Goal: Information Seeking & Learning: Find specific fact

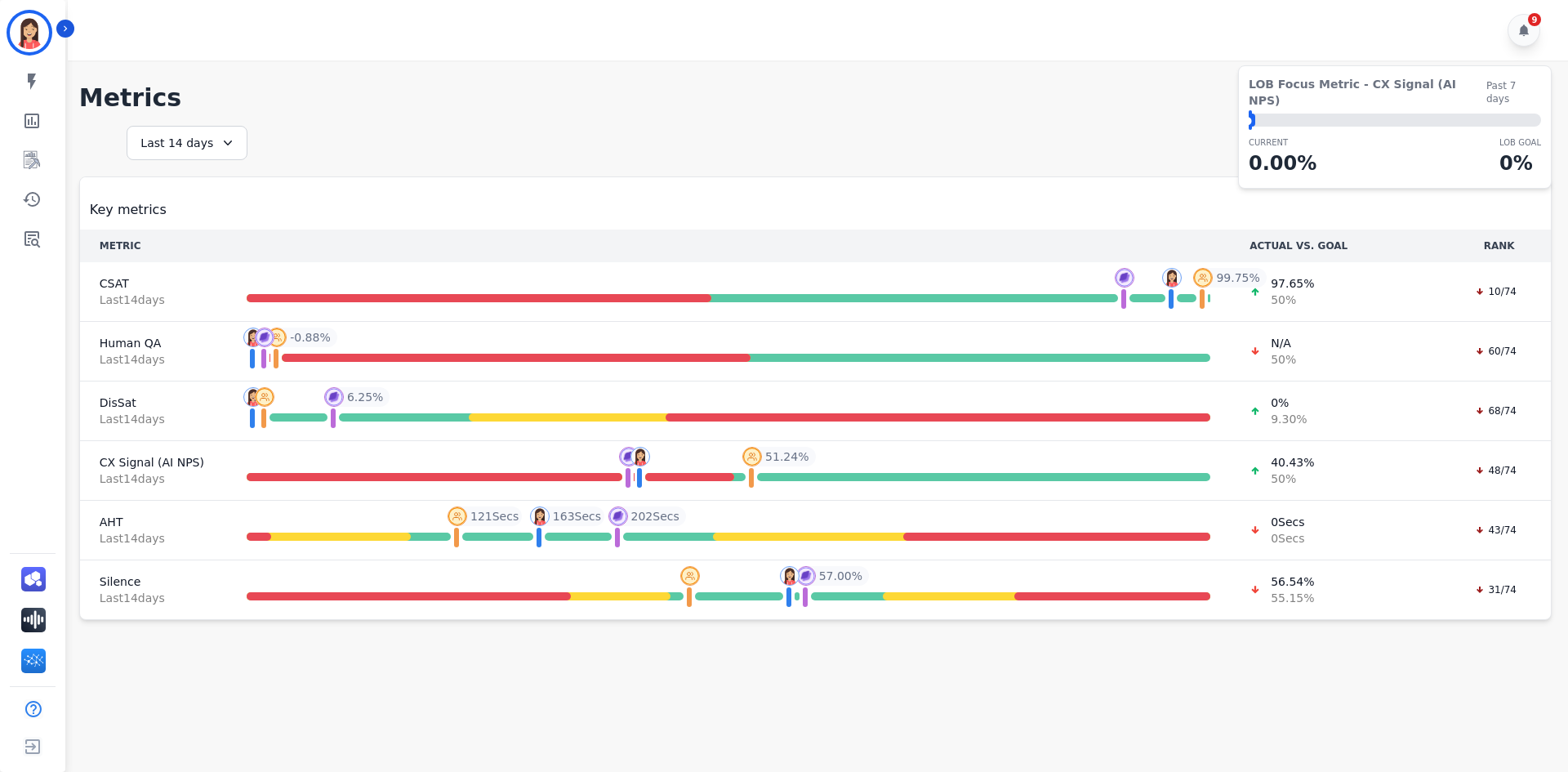
click at [1547, 85] on div "LOB Focus Metric - CX Signal (AI NPS) Past 7 days ⬤ LOB Goal: 1.00% CURRENT 0.0…" at bounding box center [1395, 126] width 314 height 123
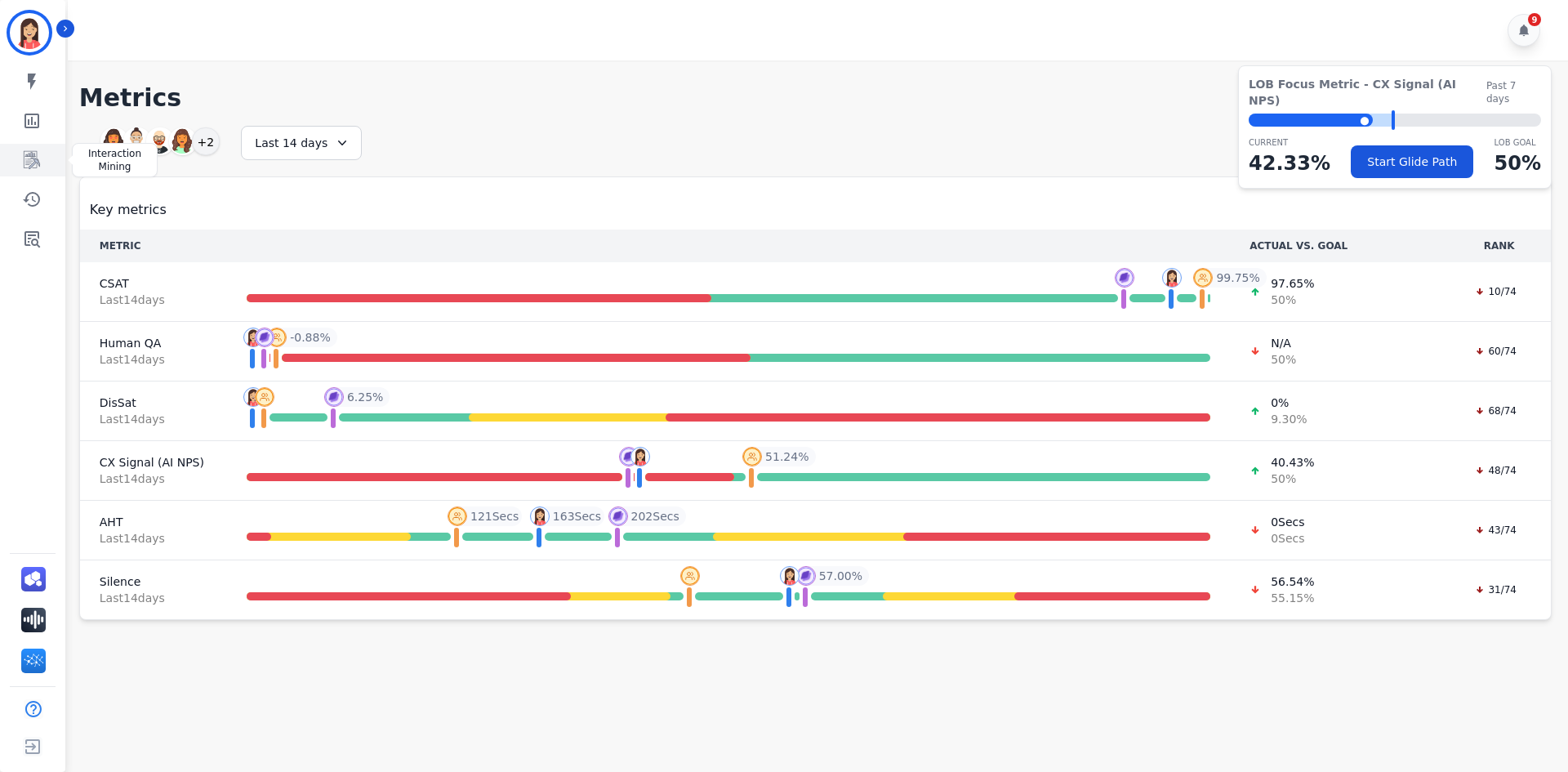
click at [40, 163] on icon "Sidebar" at bounding box center [31, 160] width 20 height 20
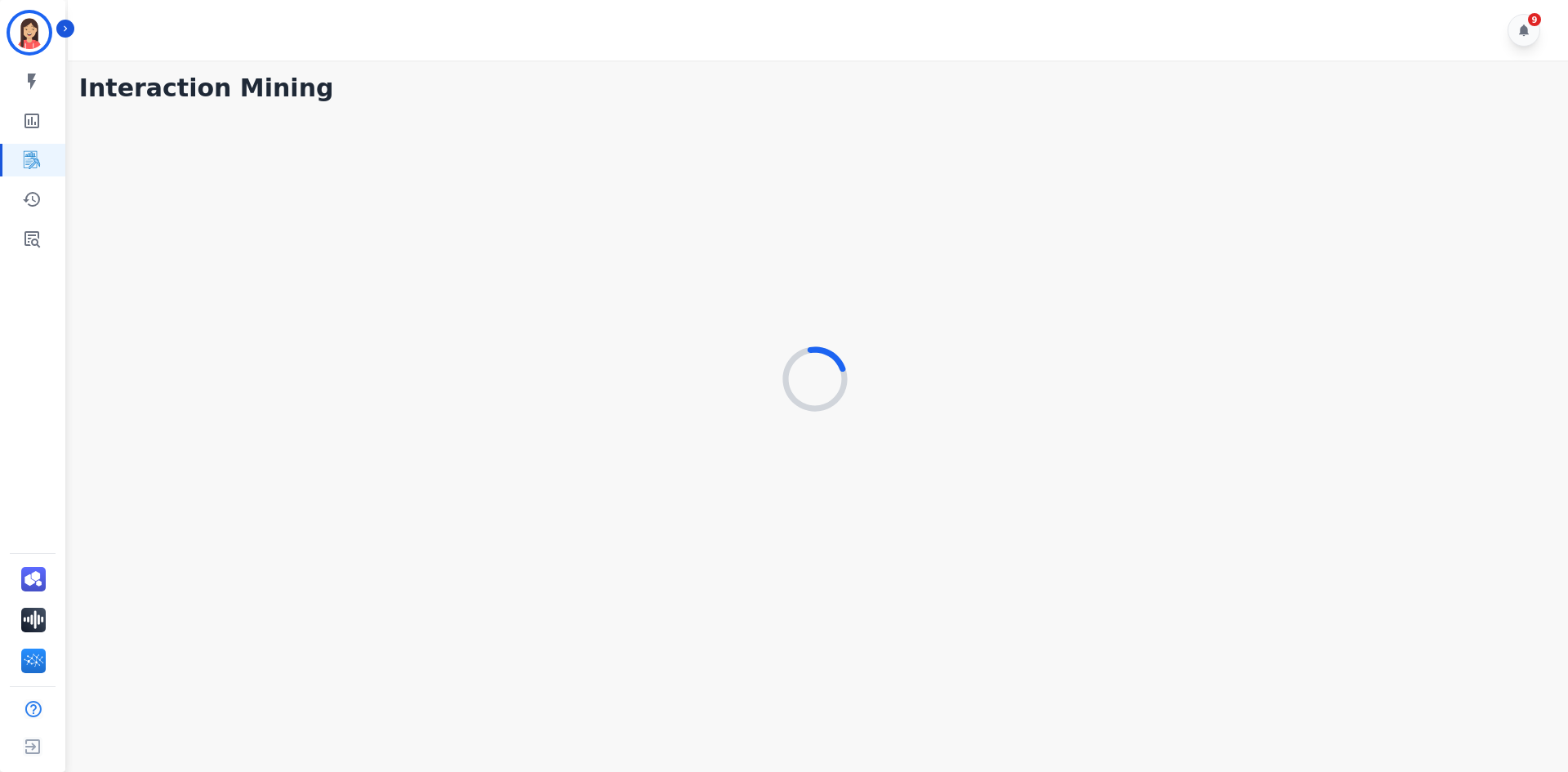
click at [76, 26] on div "9" at bounding box center [820, 30] width 1505 height 60
click at [65, 31] on icon "Sidebar" at bounding box center [66, 29] width 12 height 12
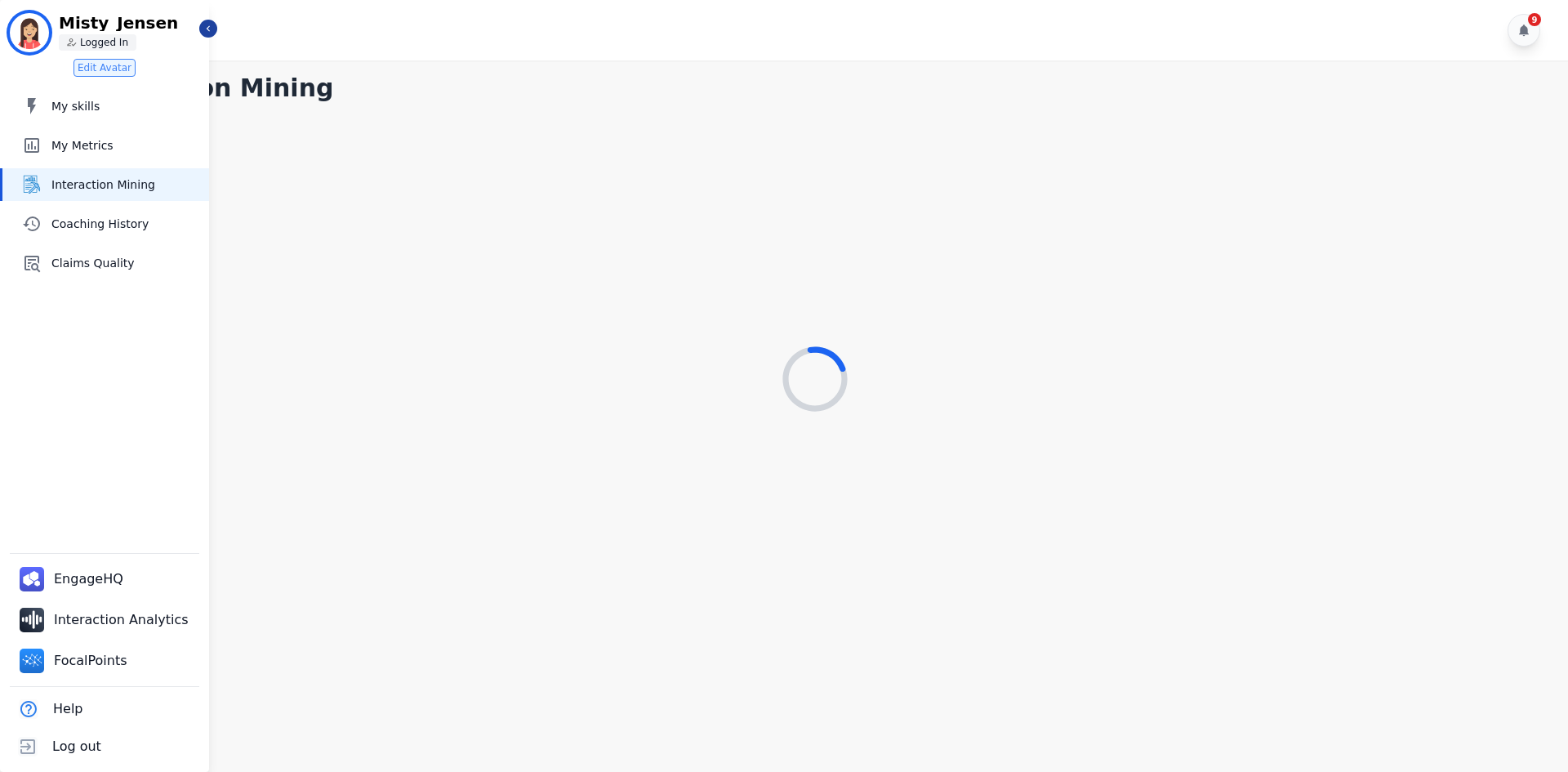
click at [402, 126] on div at bounding box center [815, 380] width 1473 height 541
click at [393, 134] on div "Polishing the trophies for all your customer victories – almost there!" at bounding box center [815, 380] width 1473 height 541
click at [208, 30] on icon "Sidebar" at bounding box center [208, 30] width 3 height 6
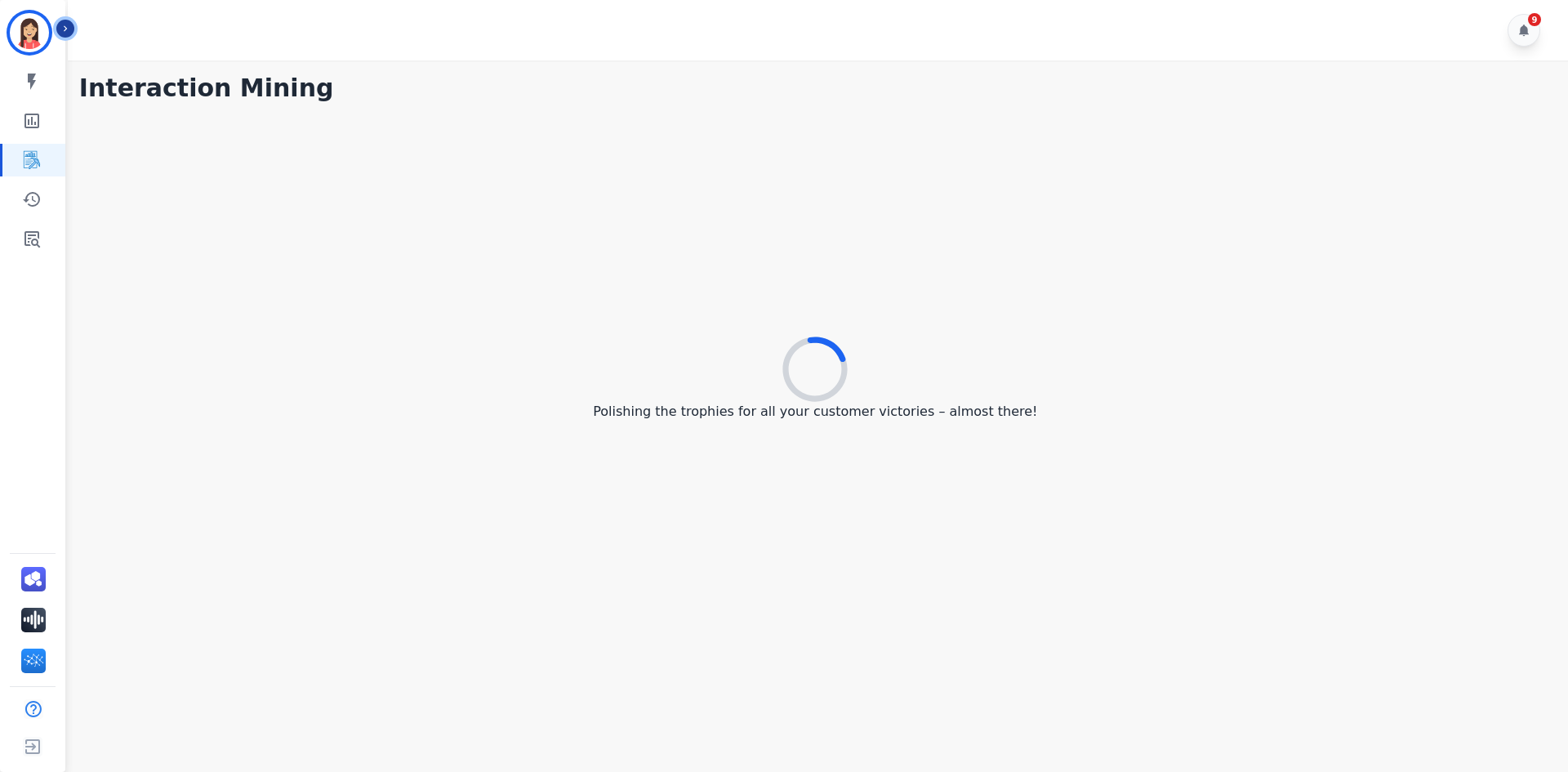
click at [69, 26] on icon "Sidebar" at bounding box center [66, 29] width 12 height 12
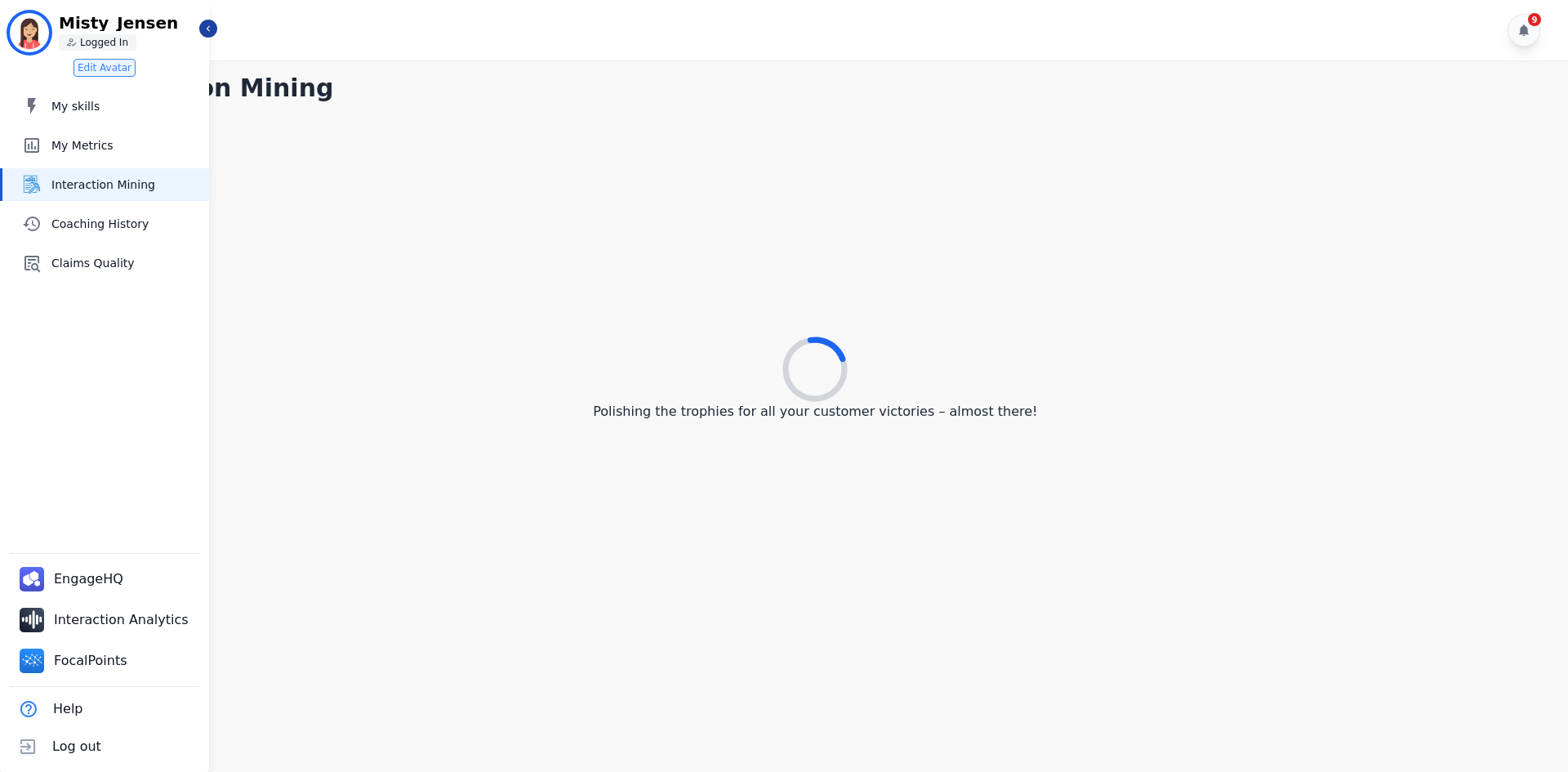
drag, startPoint x: 339, startPoint y: 252, endPoint x: 281, endPoint y: 234, distance: 60.7
click at [339, 252] on div "Polishing the trophies for all your customer victories – almost there!" at bounding box center [815, 380] width 1473 height 541
click at [119, 180] on span "Interaction Mining" at bounding box center [127, 184] width 151 height 17
click at [207, 32] on icon "Sidebar" at bounding box center [209, 29] width 12 height 12
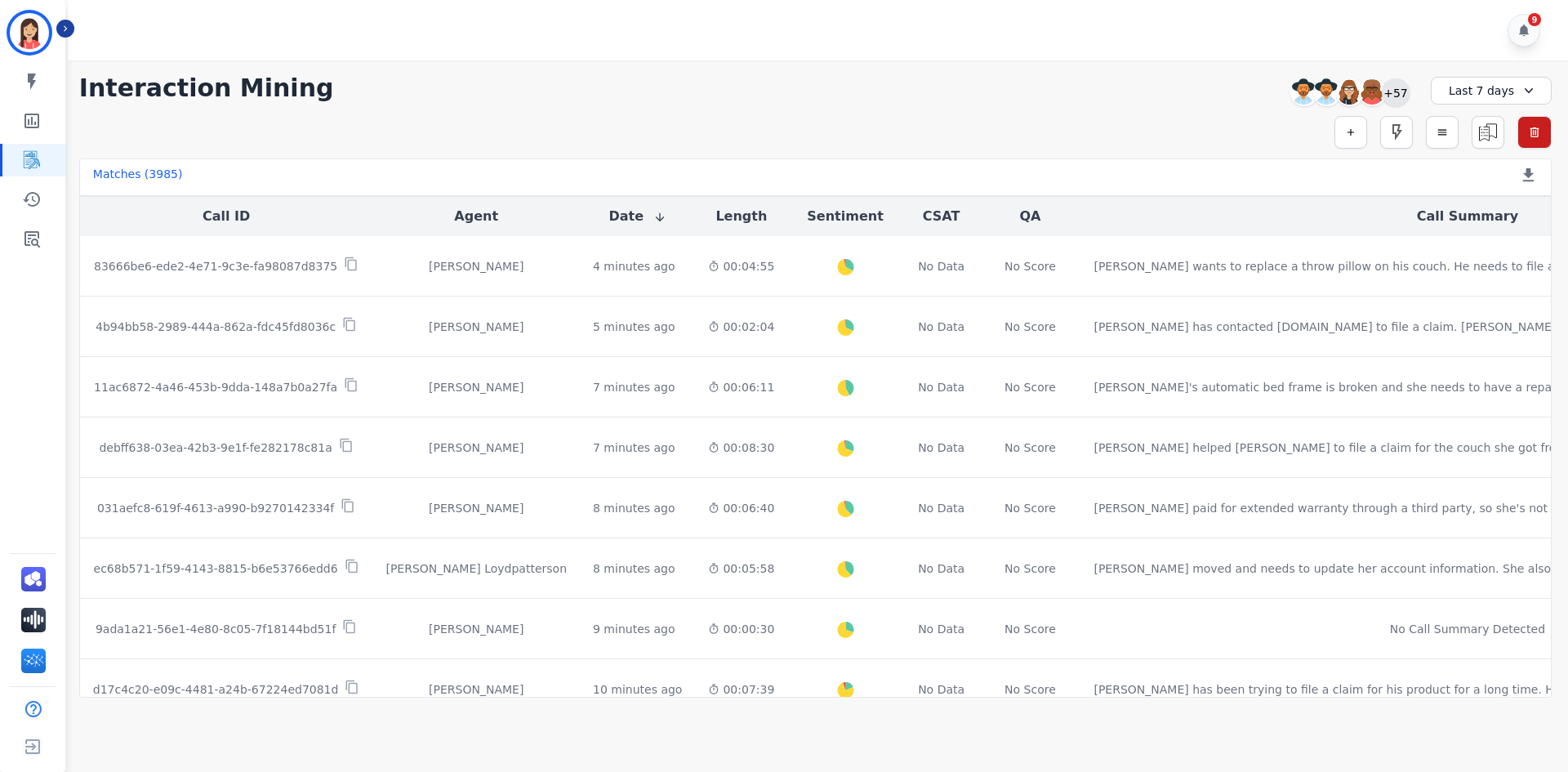
click at [1406, 89] on div "+57" at bounding box center [1396, 92] width 28 height 28
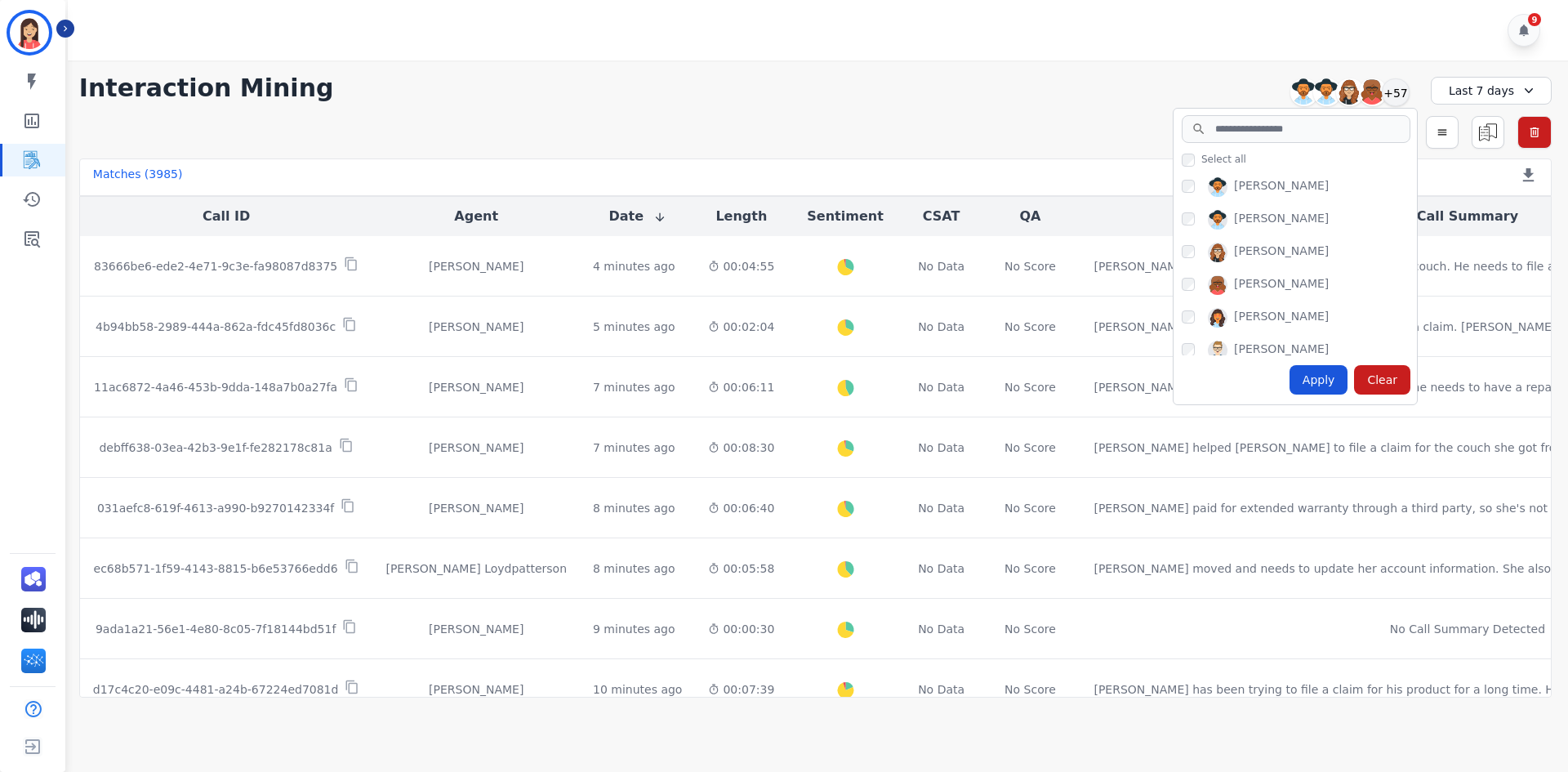
click at [890, 142] on div "Simple Search Metric Search Advanced Search Saved Rules Clear Filters" at bounding box center [815, 132] width 1473 height 32
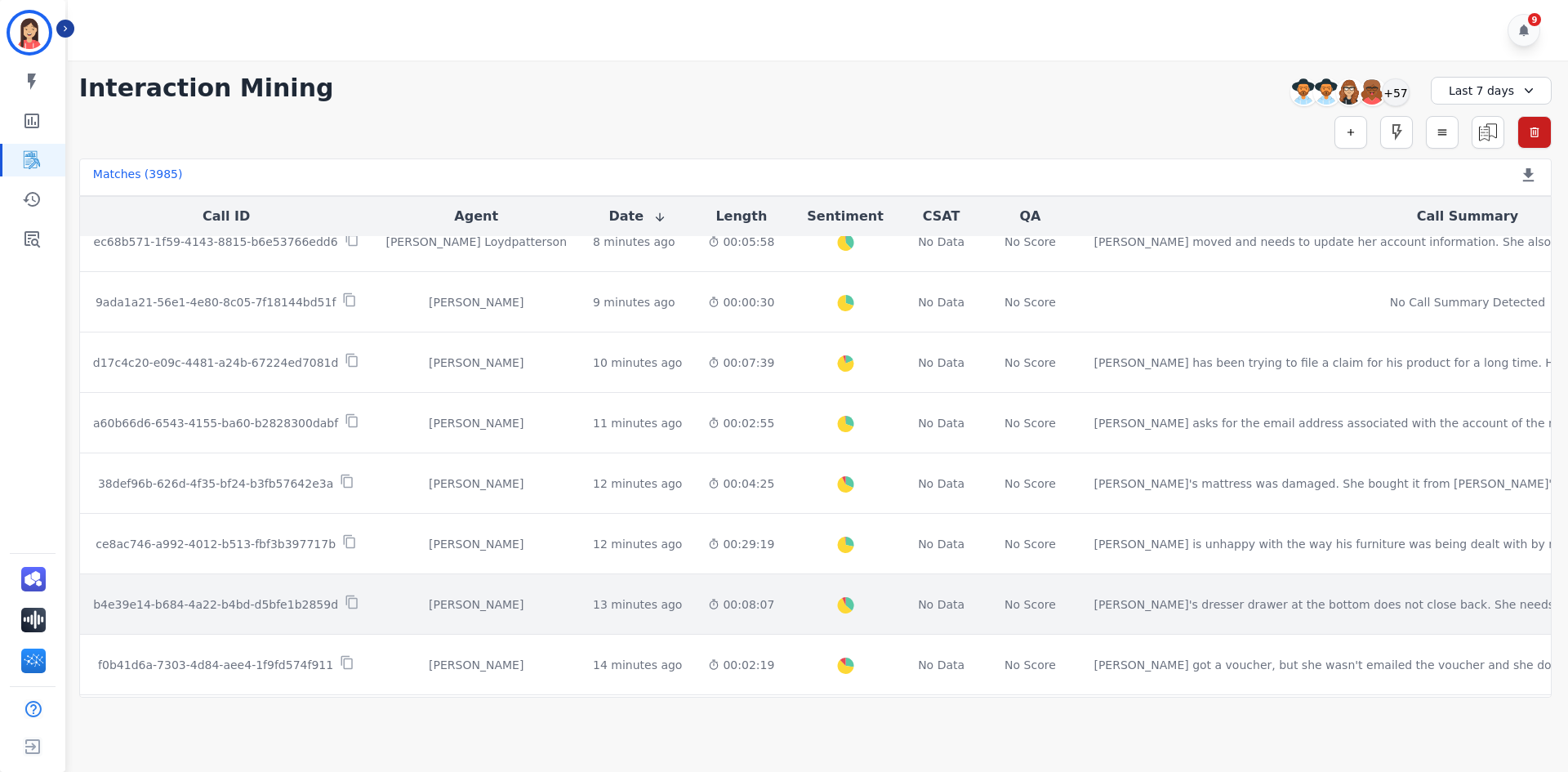
scroll to position [571, 0]
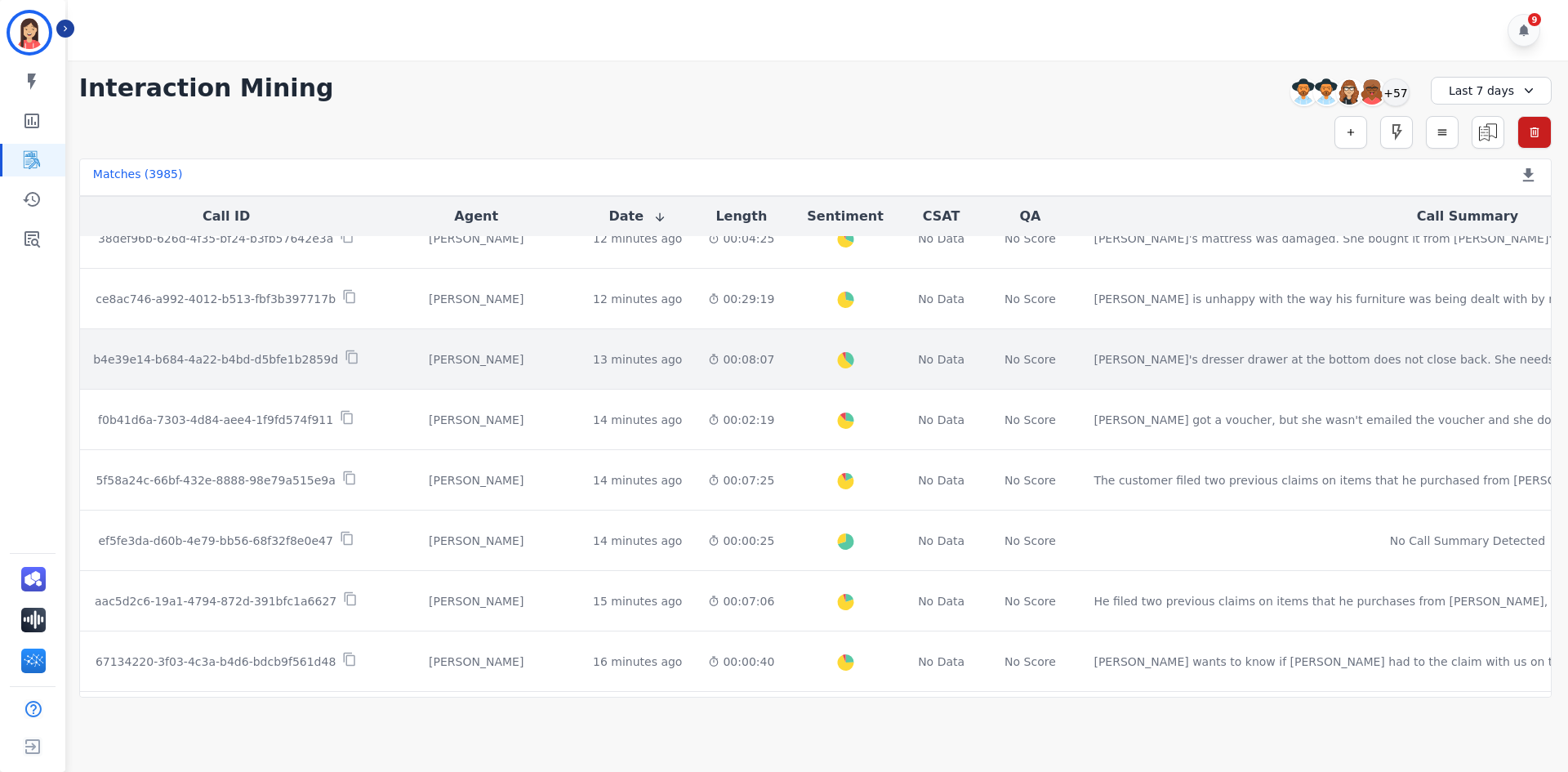
click at [256, 365] on p "b4e39e14-b684-4a22-b4bd-d5bfe1b2859d" at bounding box center [215, 359] width 245 height 17
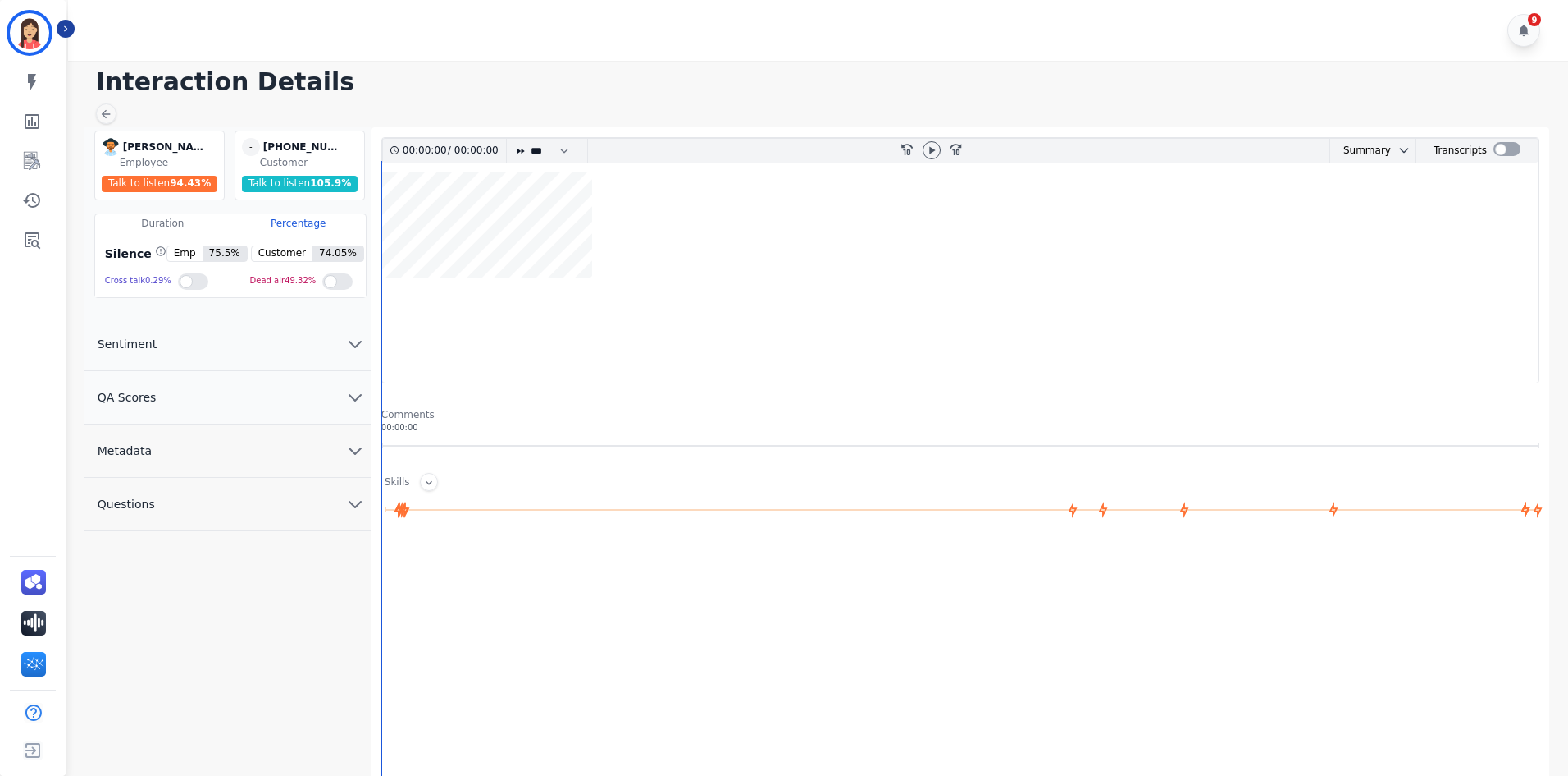
click at [254, 444] on button "Metadata" at bounding box center [228, 451] width 288 height 53
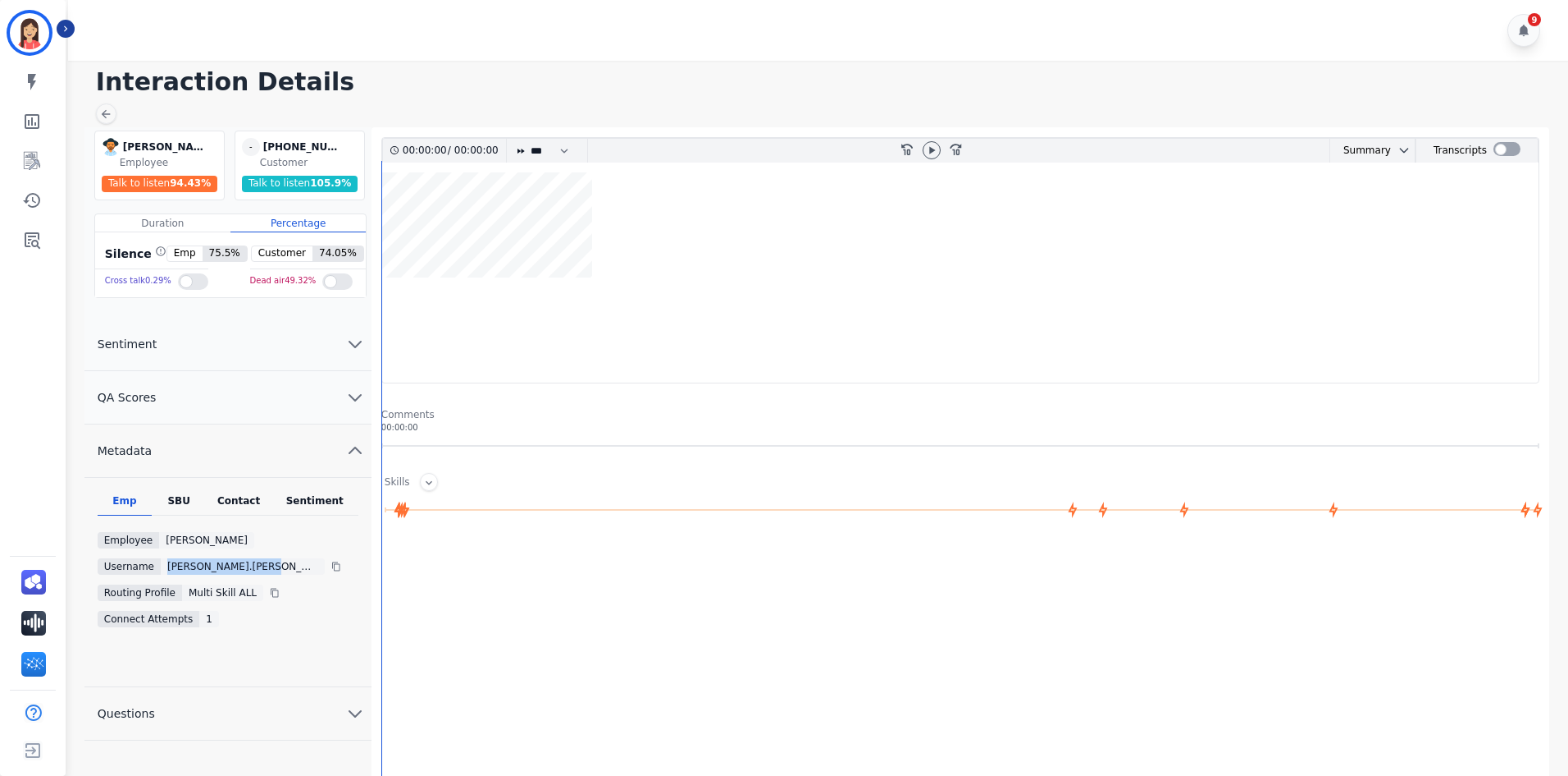
drag, startPoint x: 264, startPoint y: 569, endPoint x: 153, endPoint y: 569, distance: 111.0
click at [153, 569] on div "Username [PERSON_NAME].[PERSON_NAME]@eccogroupusa.comc3189c5b-232e-11ed-8006-80…" at bounding box center [228, 566] width 261 height 17
click at [109, 109] on icon at bounding box center [105, 114] width 13 height 13
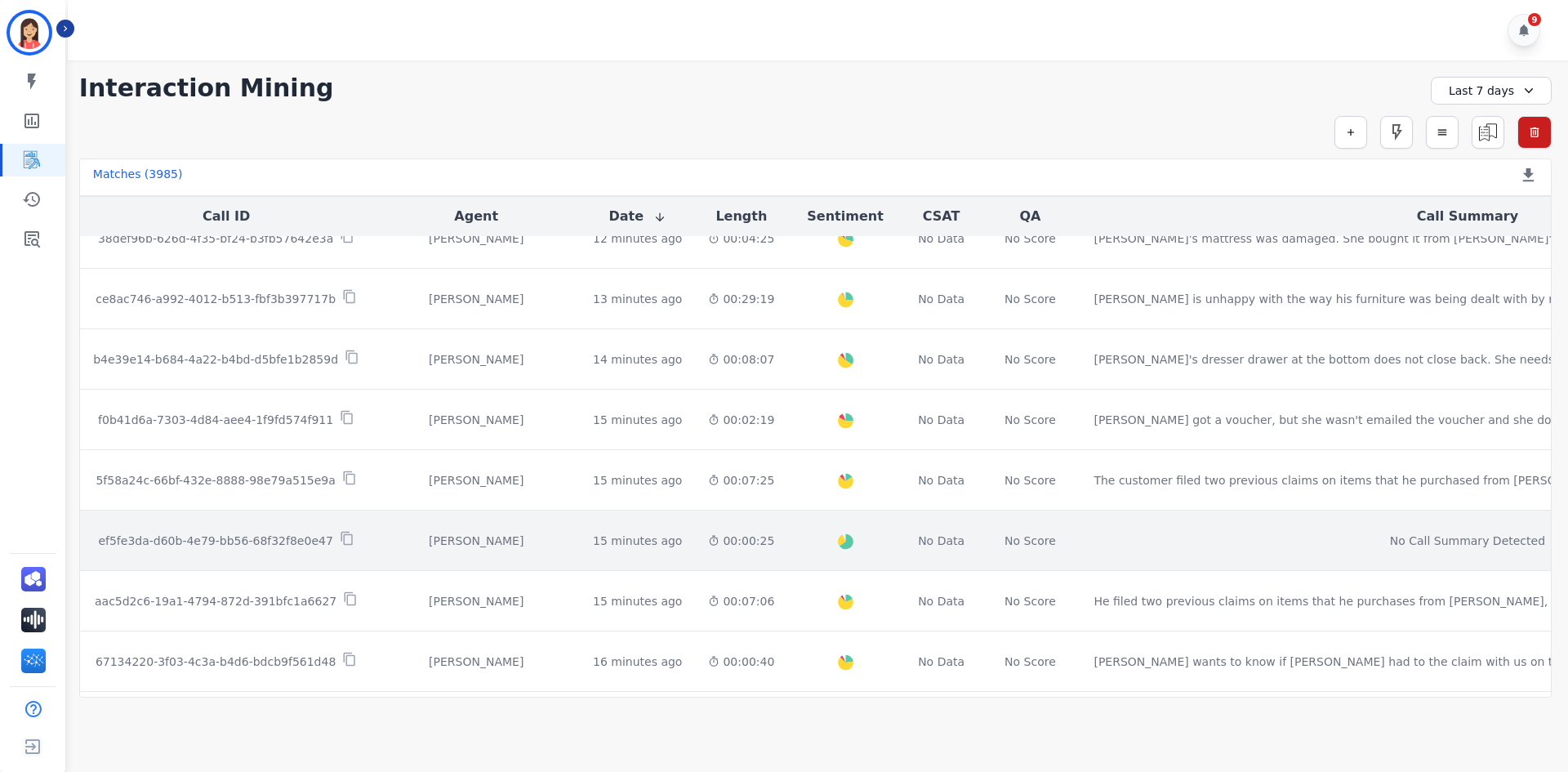
scroll to position [822, 0]
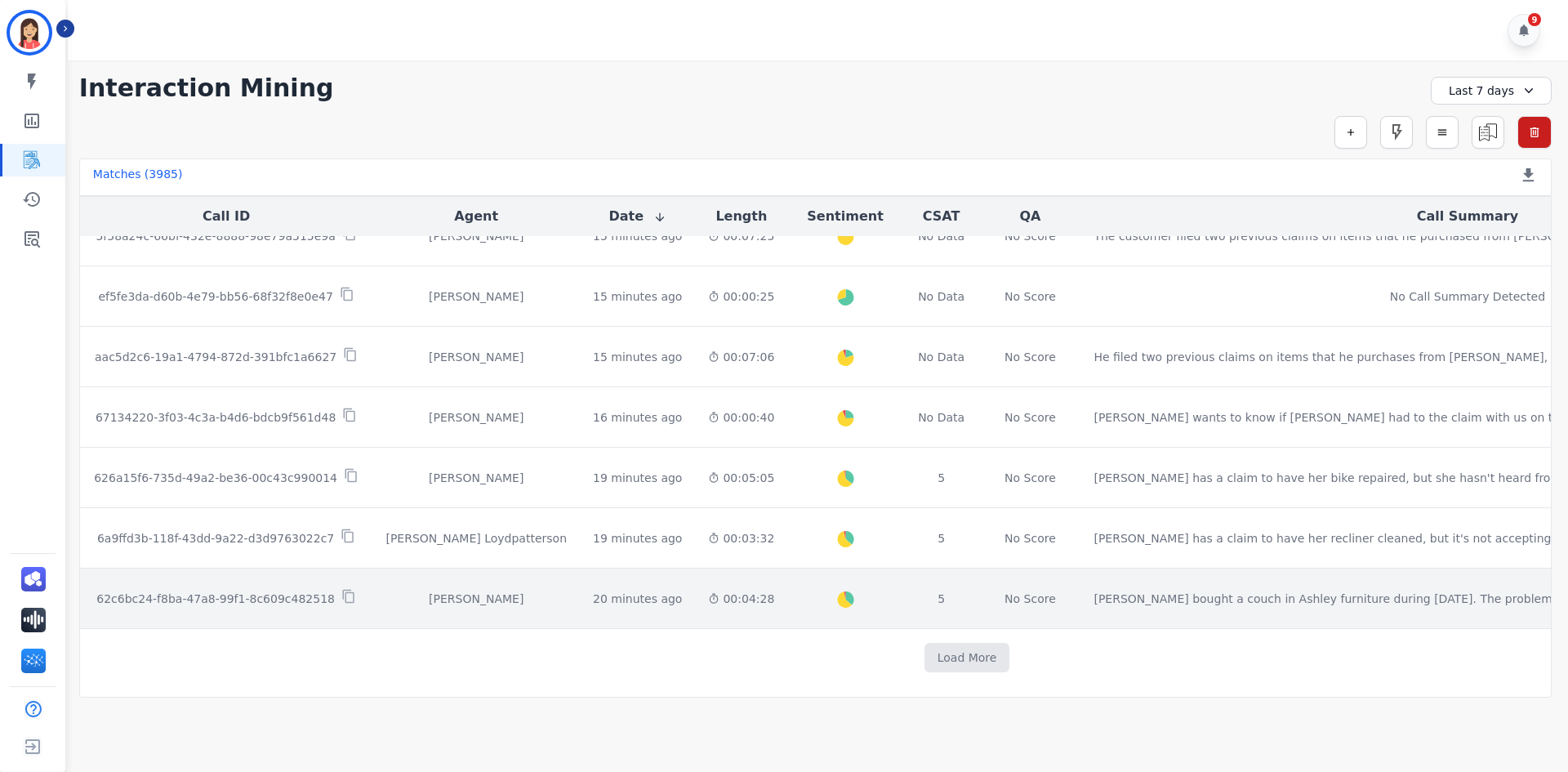
click at [418, 590] on div "[PERSON_NAME]" at bounding box center [476, 598] width 181 height 17
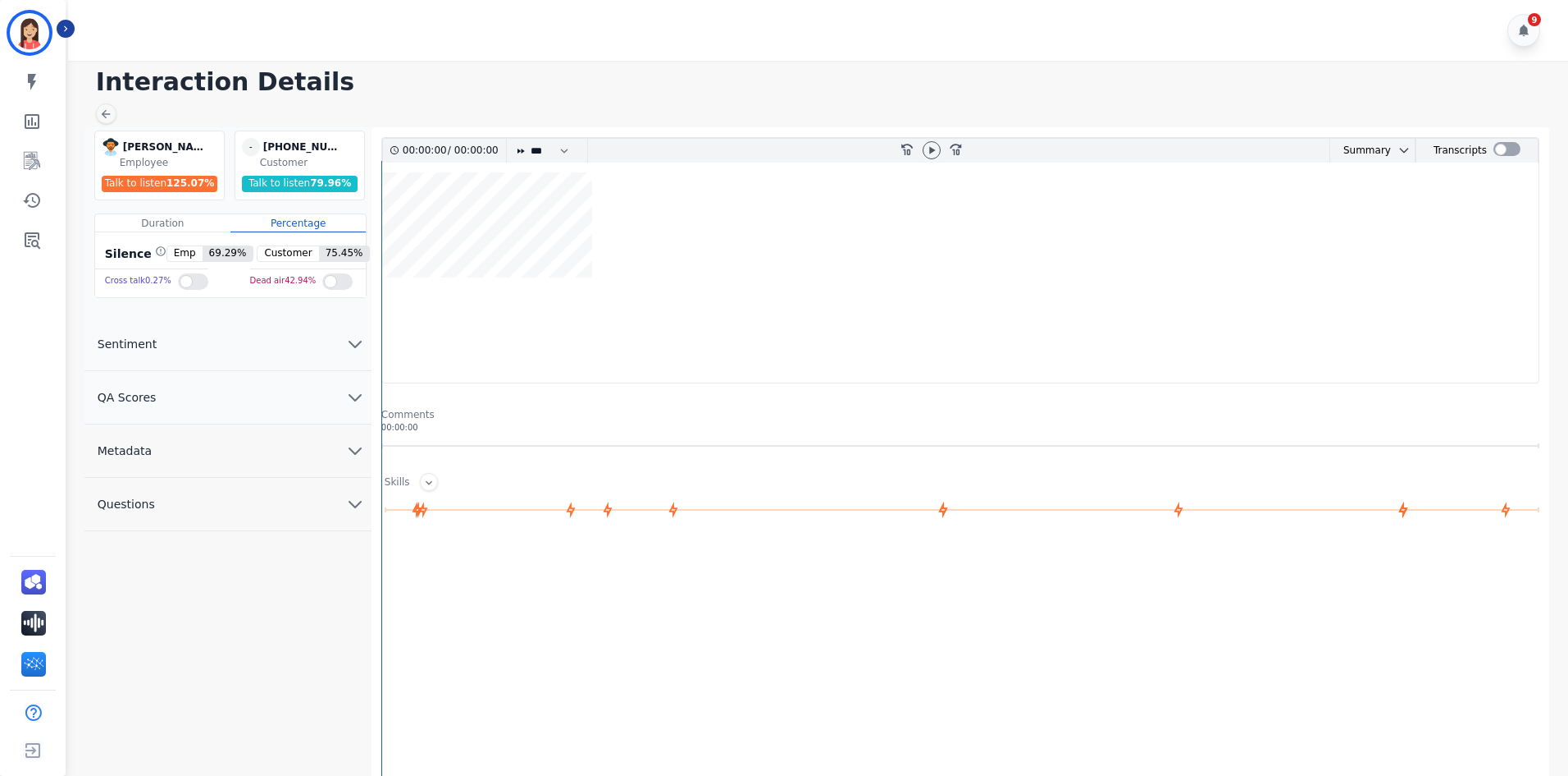
click at [220, 452] on button "Metadata" at bounding box center [228, 451] width 288 height 53
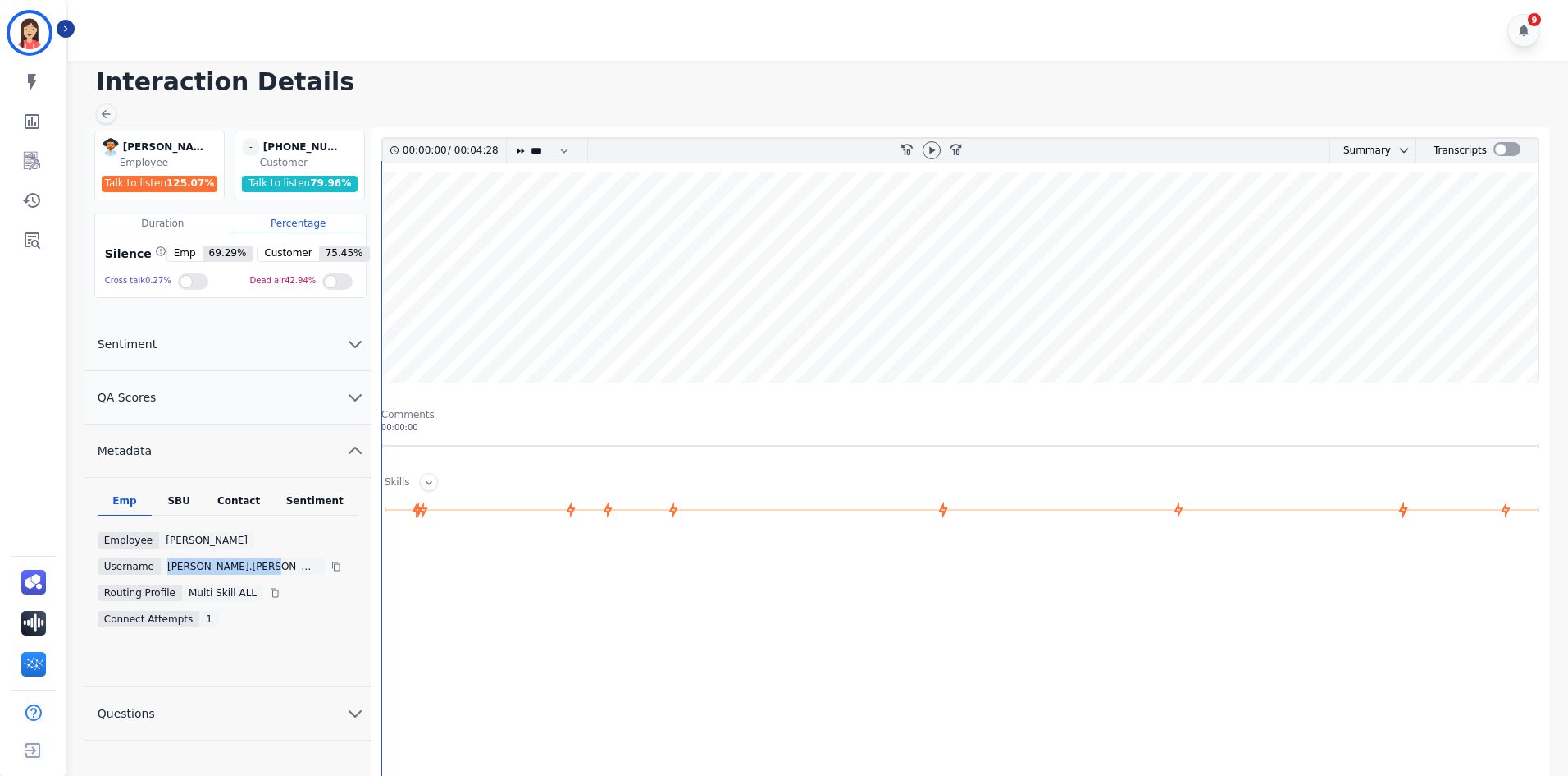
drag, startPoint x: 256, startPoint y: 572, endPoint x: 152, endPoint y: 560, distance: 104.7
click at [152, 560] on div "Username [PERSON_NAME].[PERSON_NAME]@mcibpo.comc3189c5b-232e-11ed-8006-800c584e…" at bounding box center [228, 566] width 261 height 17
click at [115, 117] on div at bounding box center [106, 114] width 21 height 21
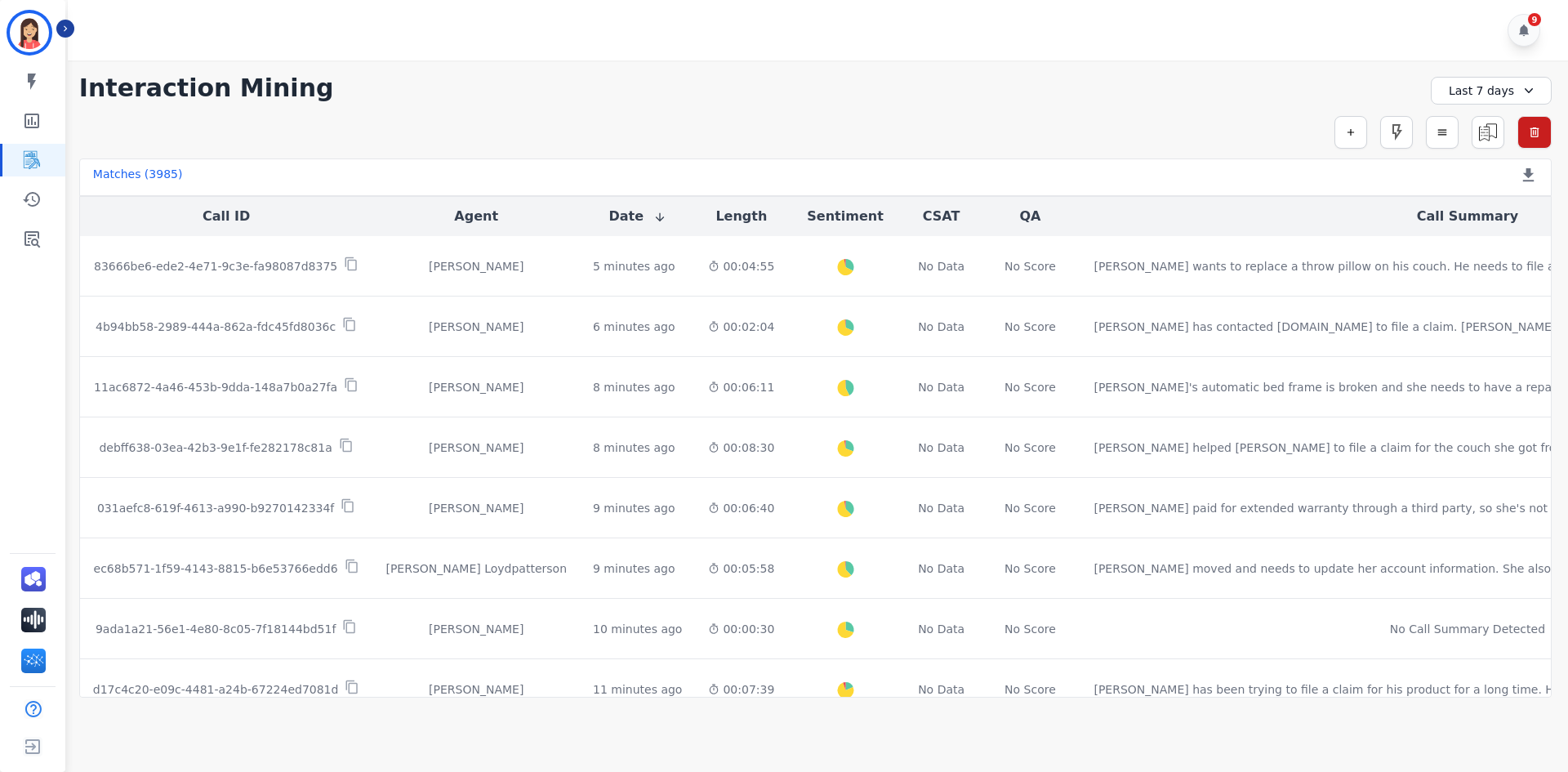
click at [1288, 134] on div "Simple Search Metric Search Advanced Search Saved Rules Clear Filters" at bounding box center [815, 132] width 1473 height 32
click at [1398, 95] on div "+57" at bounding box center [1396, 92] width 28 height 28
